Goal: Task Accomplishment & Management: Manage account settings

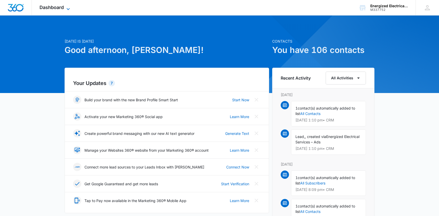
click at [69, 6] on icon at bounding box center [68, 9] width 6 height 6
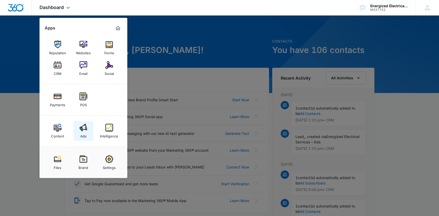
click at [85, 133] on div "Ads" at bounding box center [83, 135] width 6 height 7
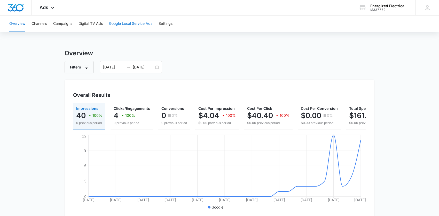
click at [123, 23] on button "Google Local Service Ads" at bounding box center [130, 24] width 43 height 17
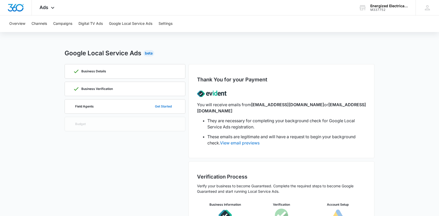
click at [167, 106] on button "Get Started" at bounding box center [163, 106] width 27 height 12
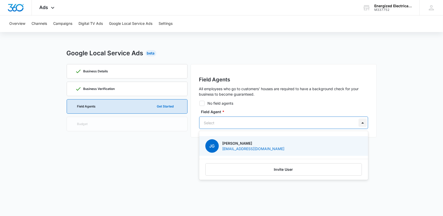
click at [365, 124] on div at bounding box center [363, 123] width 8 height 8
click at [278, 120] on div at bounding box center [277, 123] width 147 height 6
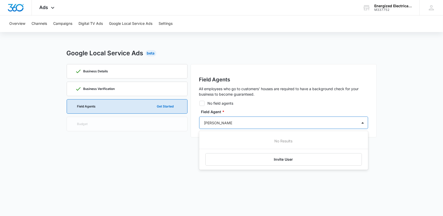
type input "[PERSON_NAME]"
click at [217, 120] on input "[PERSON_NAME]" at bounding box center [219, 122] width 30 height 5
click at [258, 120] on div at bounding box center [277, 123] width 147 height 6
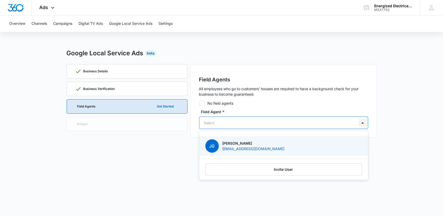
click at [365, 122] on div at bounding box center [363, 123] width 8 height 8
click at [303, 169] on button "Invite User" at bounding box center [283, 169] width 157 height 12
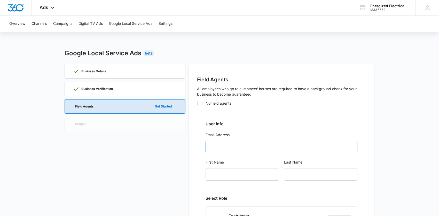
click at [241, 148] on input "Email Address" at bounding box center [282, 147] width 152 height 12
type input "[PERSON_NAME][EMAIL_ADDRESS][DOMAIN_NAME]"
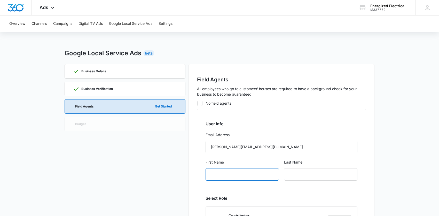
click at [259, 177] on input "First Name" at bounding box center [242, 174] width 73 height 12
type input "[PERSON_NAME]"
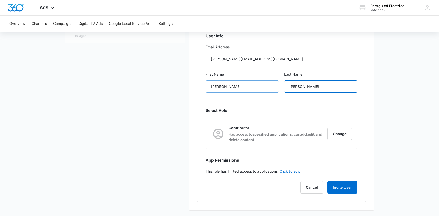
scroll to position [88, 0]
type input "[PERSON_NAME]"
click at [347, 183] on button "Invite User" at bounding box center [343, 187] width 30 height 12
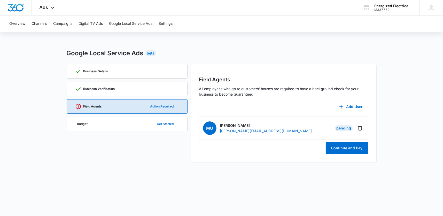
click at [152, 107] on button "Action Required" at bounding box center [162, 106] width 34 height 12
click at [336, 151] on button "Continue and Pay" at bounding box center [347, 148] width 42 height 12
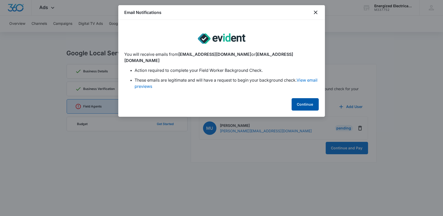
click at [308, 98] on button "Continue" at bounding box center [305, 104] width 27 height 12
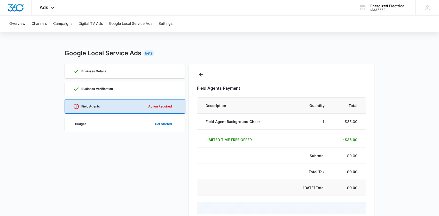
select select "pm_1S59QZA4n8RTgNjU69LrPIRm"
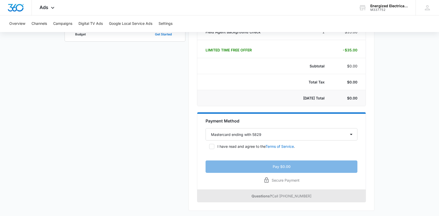
scroll to position [90, 0]
click at [211, 146] on icon at bounding box center [211, 146] width 3 height 2
click at [209, 146] on input "I have read and agree to the Terms of Service ." at bounding box center [208, 146] width 4 height 4
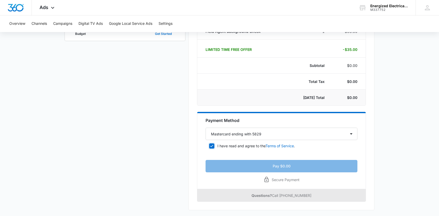
checkbox input "true"
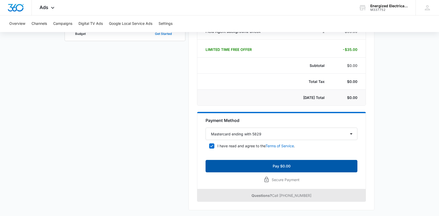
click at [282, 164] on button "Pay $0.00" at bounding box center [282, 166] width 152 height 12
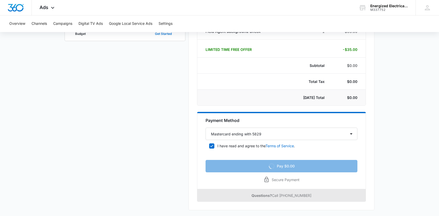
scroll to position [0, 0]
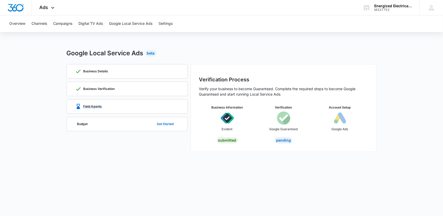
click at [87, 105] on p "Field Agents" at bounding box center [92, 106] width 19 height 3
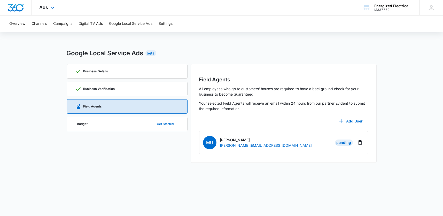
click at [47, 4] on div "Ads Apps Reputation Websites Forms CRM Email Social Payments POS Content Ads In…" at bounding box center [48, 7] width 32 height 15
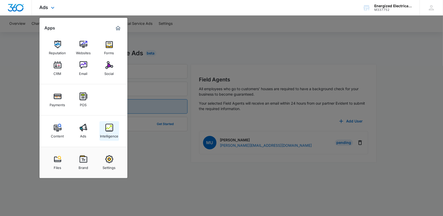
click at [113, 132] on div "Intelligence" at bounding box center [109, 135] width 18 height 7
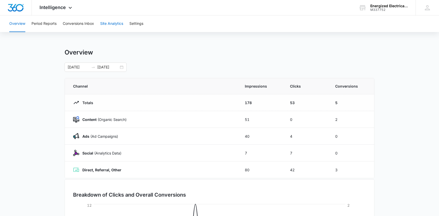
click at [110, 23] on button "Site Analytics" at bounding box center [111, 24] width 23 height 17
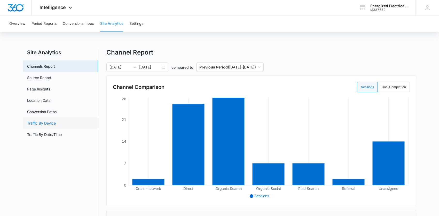
click at [33, 123] on link "Traffic By Device" at bounding box center [41, 122] width 29 height 5
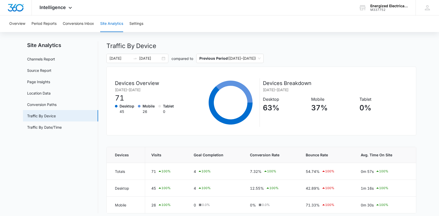
scroll to position [11, 0]
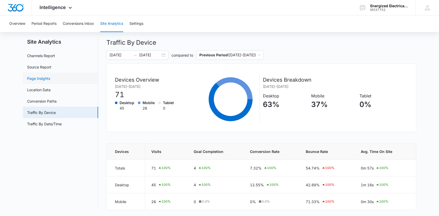
click at [43, 76] on link "Page Insights" at bounding box center [38, 78] width 23 height 5
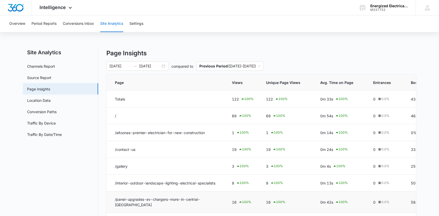
scroll to position [70, 0]
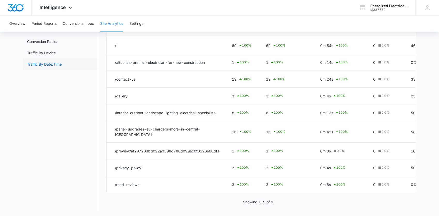
click at [35, 66] on link "Traffic By Date/Time" at bounding box center [44, 63] width 35 height 5
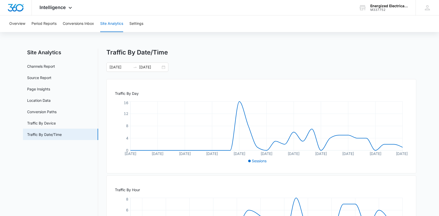
click at [288, 151] on tspan "[DATE]" at bounding box center [294, 153] width 12 height 4
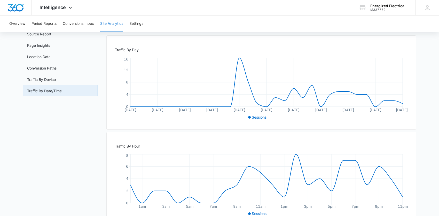
scroll to position [61, 0]
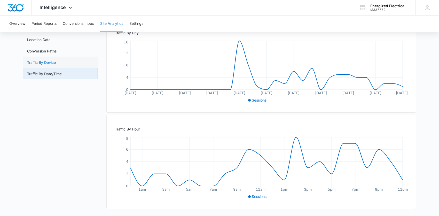
click at [36, 61] on link "Traffic By Device" at bounding box center [41, 62] width 29 height 5
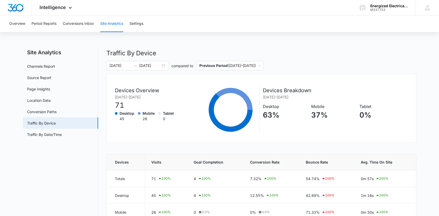
scroll to position [11, 0]
